Goal: Transaction & Acquisition: Purchase product/service

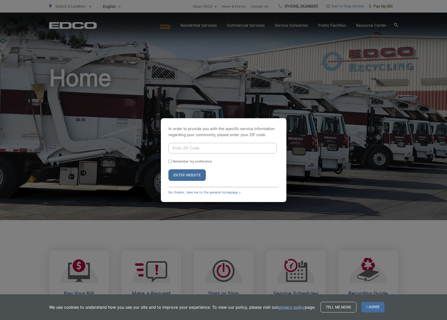
click at [226, 146] on input "Enter ZIP Code" at bounding box center [223, 148] width 109 height 11
type input "92069"
click at [187, 175] on button "Enter Website" at bounding box center [187, 175] width 37 height 12
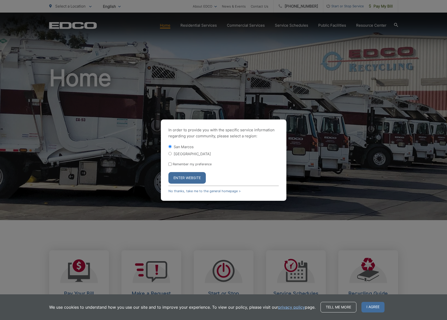
click at [199, 181] on button "Enter Website" at bounding box center [187, 178] width 37 height 12
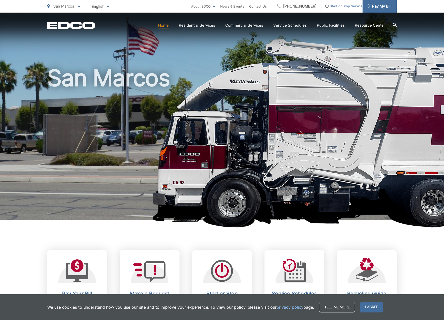
click at [375, 9] on link "Pay My Bill" at bounding box center [379, 6] width 34 height 13
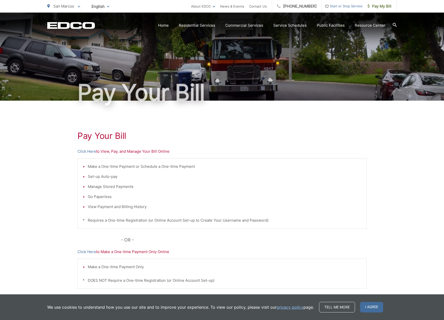
click at [121, 152] on p "Click Here to View, Pay, and Manage Your Bill Online" at bounding box center [221, 151] width 289 height 6
click at [90, 152] on link "Click Here" at bounding box center [86, 151] width 19 height 6
